Goal: Navigation & Orientation: Understand site structure

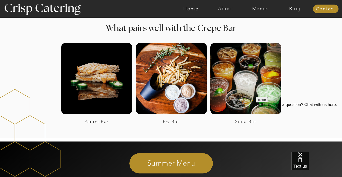
scroll to position [755, 0]
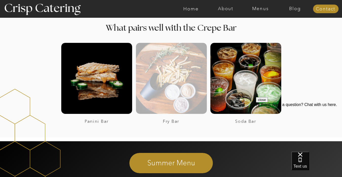
click at [158, 89] on div at bounding box center [171, 78] width 71 height 71
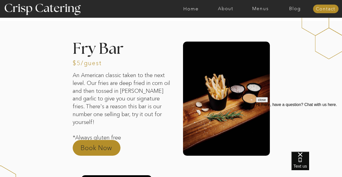
click at [94, 149] on p "Book Now" at bounding box center [103, 149] width 45 height 12
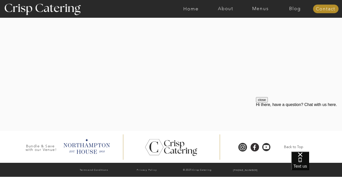
scroll to position [729, 0]
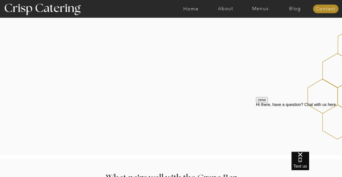
scroll to position [605, 0]
click at [160, 79] on div at bounding box center [171, 81] width 202 height 118
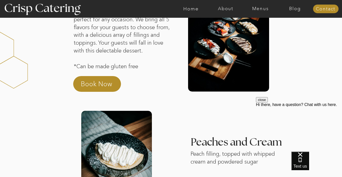
scroll to position [0, 0]
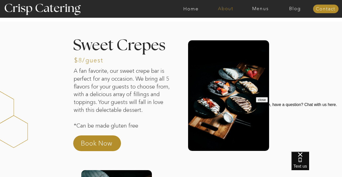
click at [230, 8] on nav "About" at bounding box center [225, 8] width 35 height 5
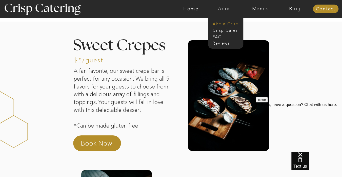
click at [226, 24] on nav "About Crisp" at bounding box center [227, 23] width 29 height 5
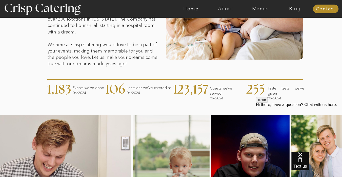
scroll to position [100, 0]
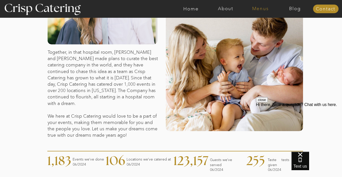
click at [258, 11] on nav "Menus" at bounding box center [260, 8] width 35 height 5
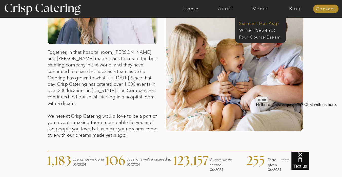
click at [251, 25] on nav "Summer (Mar-Aug)" at bounding box center [261, 23] width 45 height 5
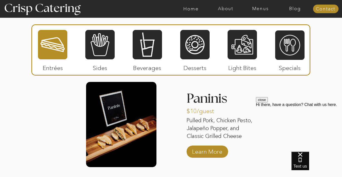
scroll to position [490, 0]
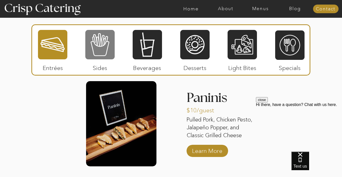
click at [99, 46] on div at bounding box center [99, 44] width 29 height 30
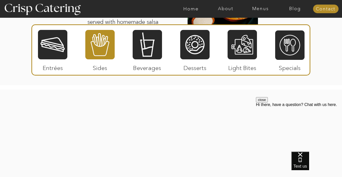
scroll to position [816, 0]
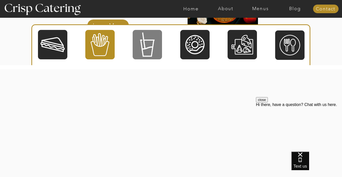
click at [144, 53] on div at bounding box center [147, 44] width 29 height 30
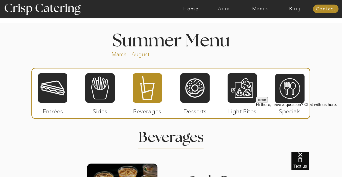
scroll to position [370, 0]
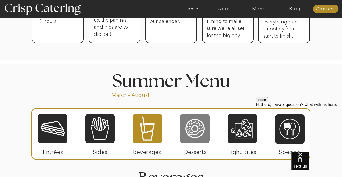
click at [190, 122] on div at bounding box center [194, 128] width 29 height 30
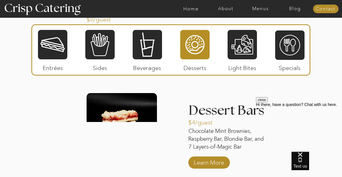
scroll to position [683, 0]
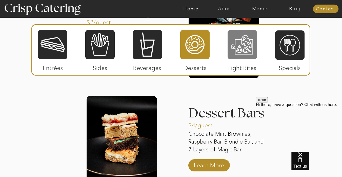
click at [252, 38] on div at bounding box center [242, 44] width 29 height 30
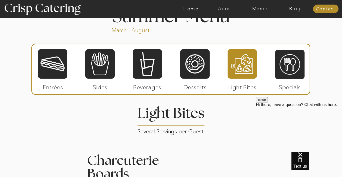
scroll to position [435, 0]
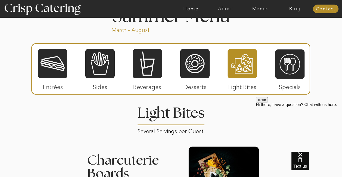
click at [309, 61] on div at bounding box center [170, 68] width 279 height 51
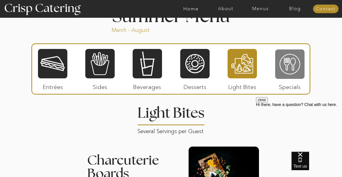
click at [297, 62] on div at bounding box center [289, 64] width 29 height 30
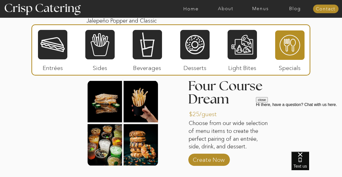
scroll to position [604, 0]
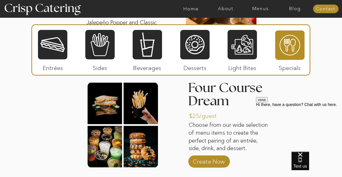
click at [56, 51] on div at bounding box center [52, 44] width 29 height 30
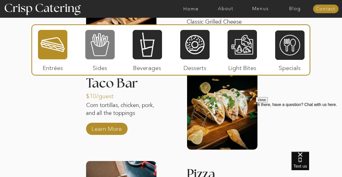
click at [106, 45] on div at bounding box center [99, 44] width 29 height 30
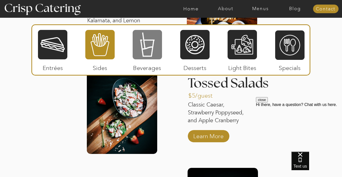
click at [153, 51] on div at bounding box center [147, 44] width 29 height 30
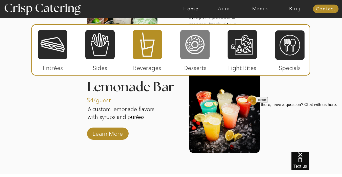
click at [191, 58] on div at bounding box center [194, 44] width 29 height 30
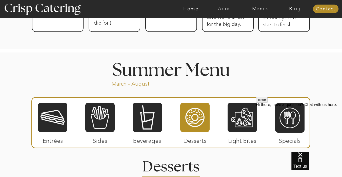
scroll to position [302, 0]
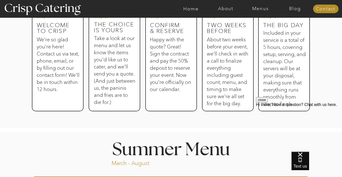
click at [294, 13] on div at bounding box center [191, 9] width 803 height 18
click at [294, 10] on nav "Blog" at bounding box center [295, 8] width 35 height 5
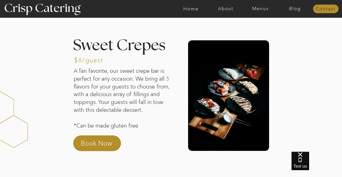
click at [330, 8] on nav "Contact" at bounding box center [326, 9] width 26 height 5
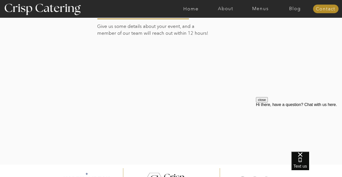
scroll to position [174, 0]
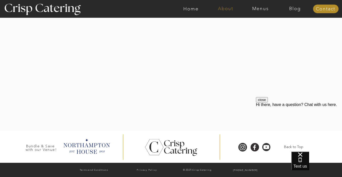
click at [224, 9] on nav "About" at bounding box center [225, 8] width 35 height 5
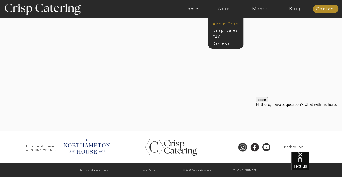
click at [219, 25] on nav "About Crisp" at bounding box center [227, 23] width 29 height 5
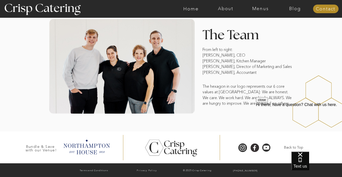
scroll to position [407, 0]
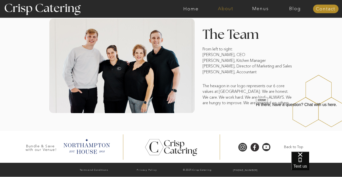
click at [226, 8] on nav "About" at bounding box center [225, 8] width 35 height 5
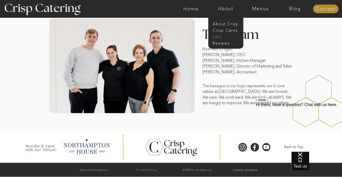
click at [219, 36] on nav "faq" at bounding box center [225, 36] width 25 height 5
